Goal: Task Accomplishment & Management: Manage account settings

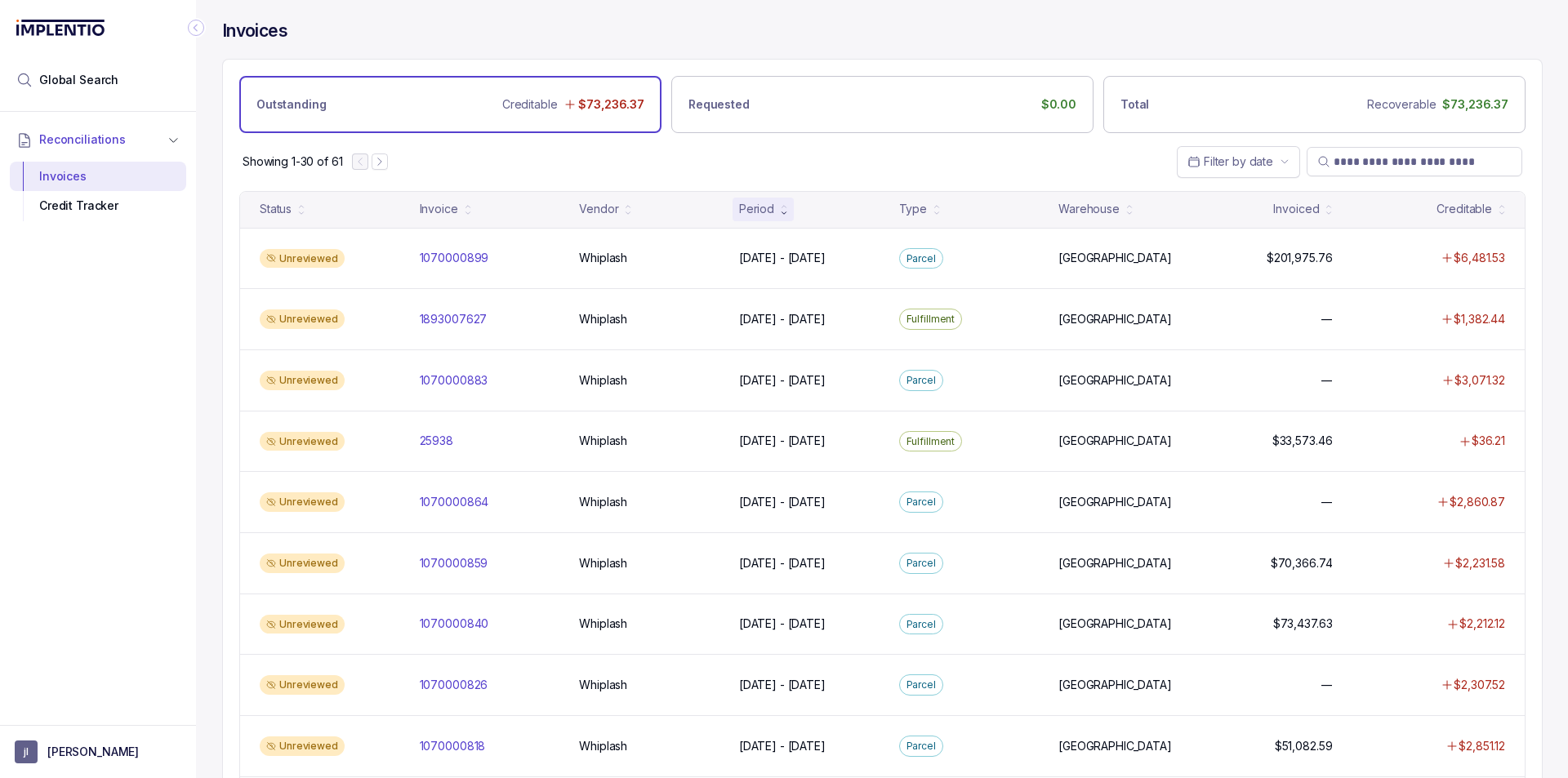
click at [564, 153] on div "Showing 1-30 of 61 Filter by date" at bounding box center [882, 161] width 1318 height 57
click at [87, 766] on aside "[PERSON_NAME]" at bounding box center [98, 752] width 196 height 53
click at [74, 742] on button "[PERSON_NAME]" at bounding box center [98, 752] width 166 height 23
click at [74, 721] on p "Logout" at bounding box center [108, 716] width 136 height 16
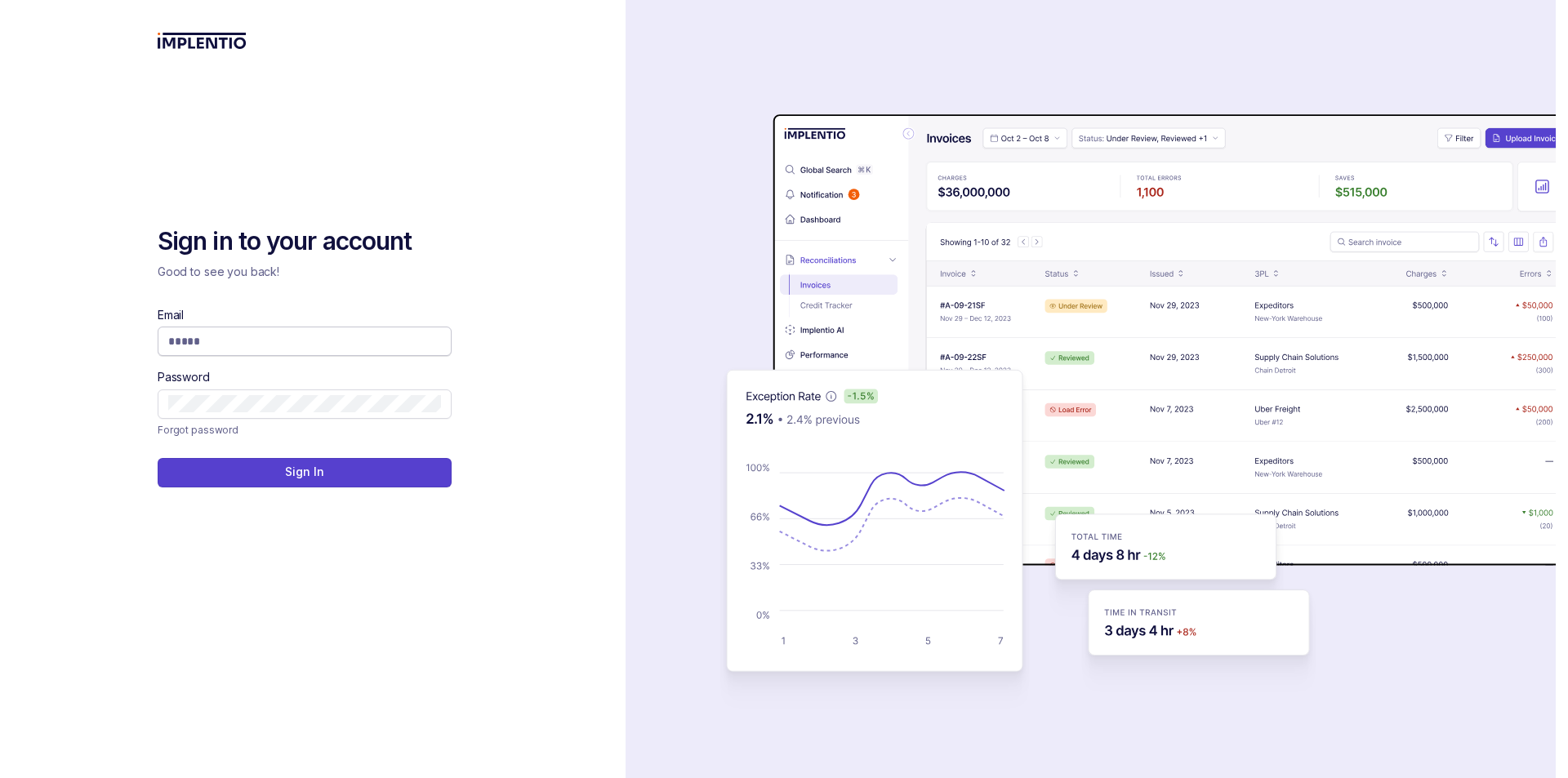
click at [278, 341] on input "Email" at bounding box center [304, 341] width 273 height 16
type input "**********"
